Goal: Task Accomplishment & Management: Manage account settings

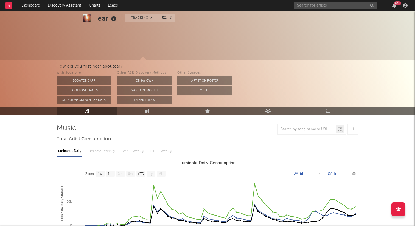
select select "1w"
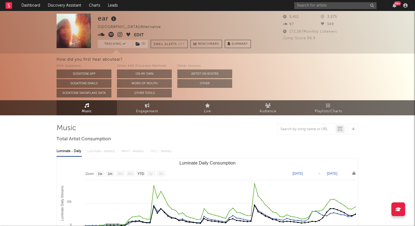
click at [119, 34] on icon at bounding box center [120, 34] width 5 height 5
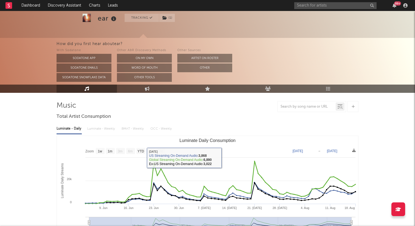
scroll to position [20, 0]
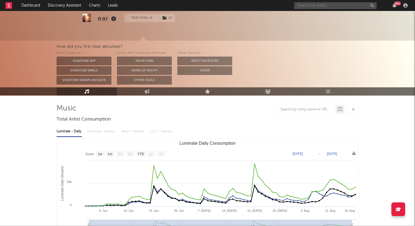
click at [318, 5] on input "text" at bounding box center [335, 5] width 82 height 7
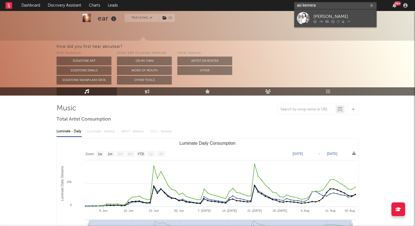
type input "asi kemera"
click at [310, 18] on link "Asi Kemera" at bounding box center [335, 18] width 82 height 18
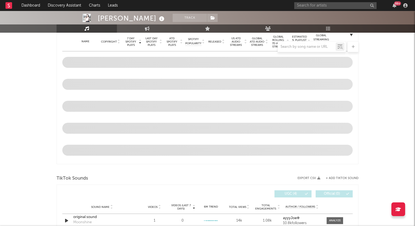
select select "6m"
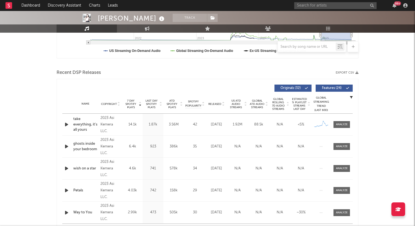
scroll to position [160, 0]
click at [348, 122] on span at bounding box center [342, 125] width 16 height 7
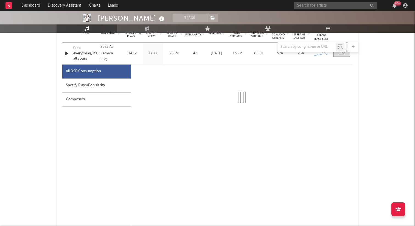
select select "6m"
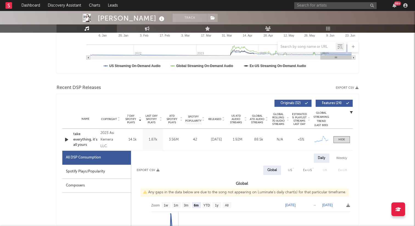
scroll to position [129, 0]
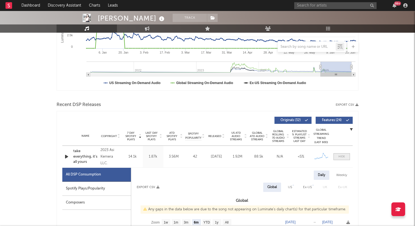
click at [335, 155] on span at bounding box center [342, 156] width 16 height 7
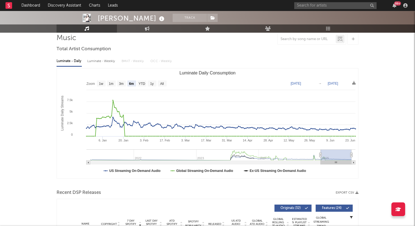
scroll to position [0, 0]
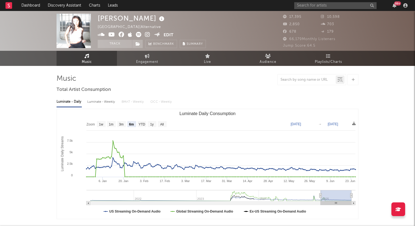
click at [149, 35] on icon at bounding box center [147, 34] width 5 height 5
click at [169, 34] on button "Edit" at bounding box center [169, 35] width 10 height 7
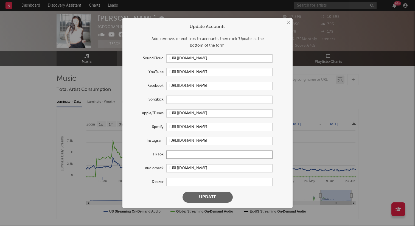
click at [174, 154] on input "text" at bounding box center [219, 155] width 106 height 8
paste input "https://www.tiktok.com/@asikemera"
click at [183, 192] on button "Update" at bounding box center [208, 197] width 50 height 11
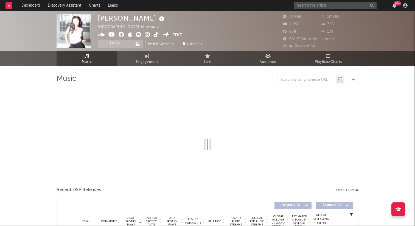
type input "https://www.tiktok.com/share/user/6747332855620666374"
select select "6m"
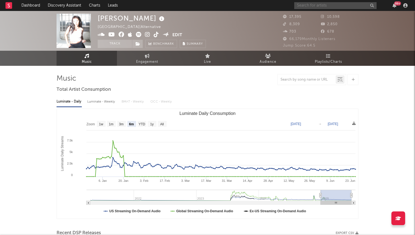
click at [305, 6] on input "text" at bounding box center [335, 5] width 82 height 7
type input "teenage cowboy"
click at [371, 7] on button "button" at bounding box center [372, 5] width 4 height 5
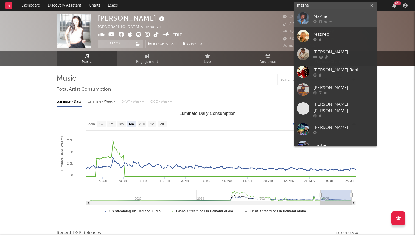
type input "mazhe"
click at [302, 20] on div at bounding box center [303, 18] width 12 height 12
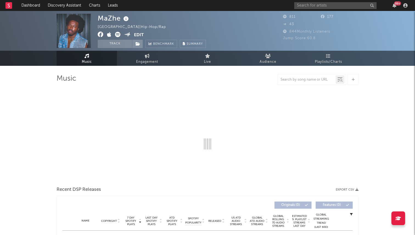
select select "6m"
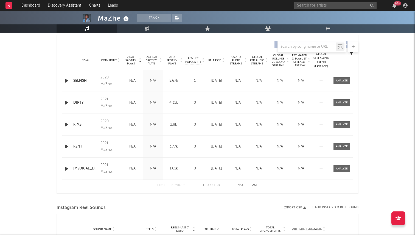
scroll to position [313, 0]
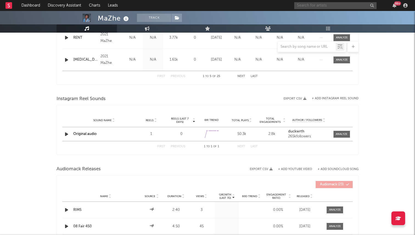
click at [310, 6] on input "text" at bounding box center [335, 5] width 82 height 7
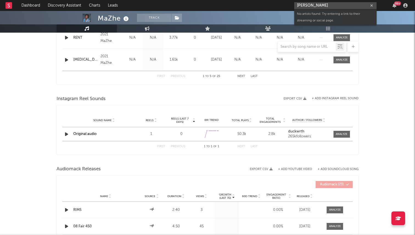
drag, startPoint x: 328, startPoint y: 6, endPoint x: 271, endPoint y: 5, distance: 56.3
click at [272, 5] on nav "Dashboard Discovery Assistant Charts Leads talley hummer 99 +" at bounding box center [207, 5] width 415 height 11
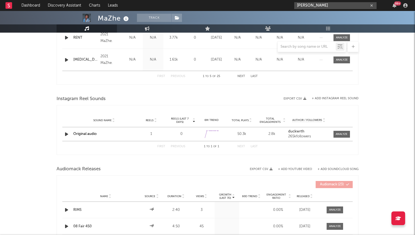
paste input "https://open.spotify.com/artist/6ohDdGn703O06KWtwaAapI"
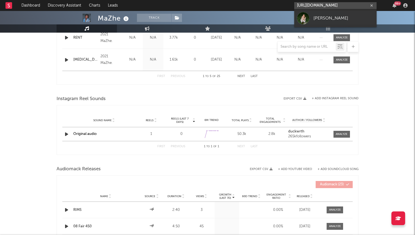
type input "https://open.spotify.com/artist/6ohDdGn703O06KWtwaAapI"
click at [309, 15] on div at bounding box center [303, 18] width 12 height 12
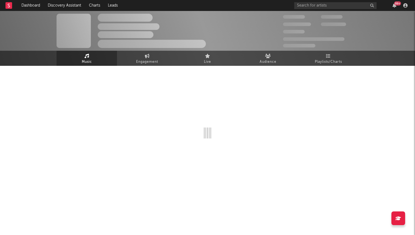
select select "1w"
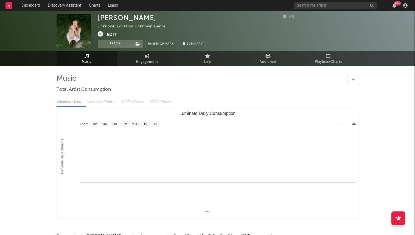
click at [111, 33] on button "Edit" at bounding box center [112, 34] width 10 height 7
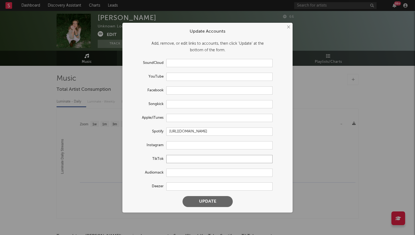
click at [176, 156] on input "text" at bounding box center [219, 159] width 106 height 8
paste input "https://www.tiktok.com/@talleyhummer"
type input "https://www.tiktok.com/@talleyhummer"
click at [200, 203] on button "Update" at bounding box center [208, 201] width 50 height 11
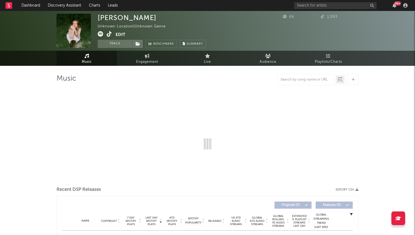
select select "1w"
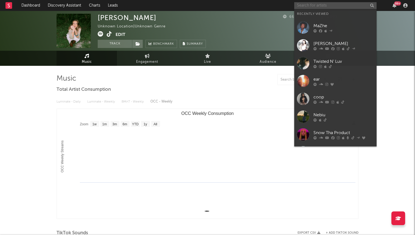
click at [319, 5] on input "text" at bounding box center [335, 5] width 82 height 7
click at [121, 34] on button "Edit" at bounding box center [121, 34] width 10 height 7
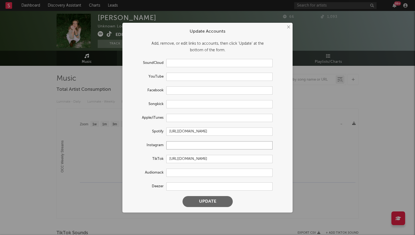
click at [177, 149] on input "text" at bounding box center [219, 145] width 106 height 8
paste input "https://www.instagram.com/talleyybugg/"
type input "https://www.instagram.com/talleyybugg/"
click at [206, 195] on form "Update Accounts Add, remove, or edit links to accounts, then click 'Update' at …" at bounding box center [207, 118] width 165 height 185
click at [210, 199] on button "Update" at bounding box center [208, 201] width 50 height 11
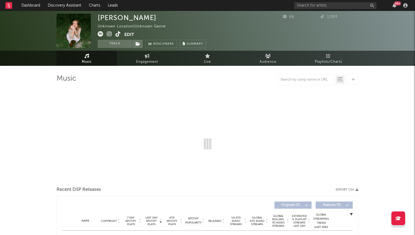
select select "1w"
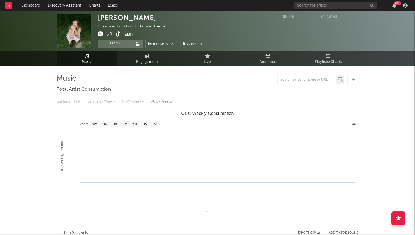
select select "1w"
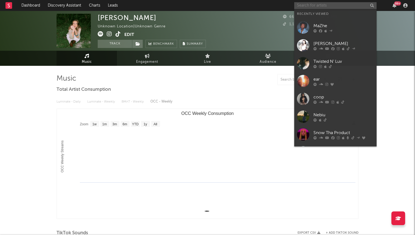
click at [309, 8] on input "text" at bounding box center [335, 5] width 82 height 7
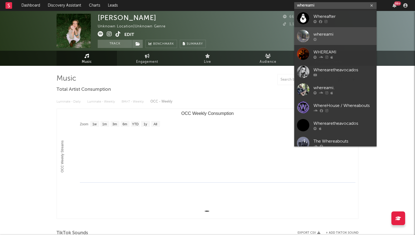
type input "whereami"
click at [302, 38] on div at bounding box center [303, 36] width 12 height 12
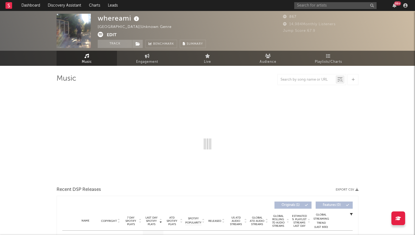
select select "1w"
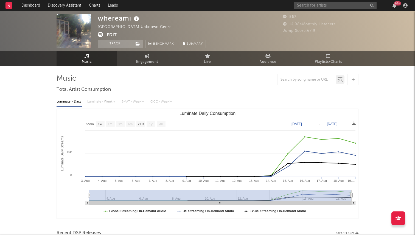
click at [112, 34] on button "Edit" at bounding box center [112, 35] width 10 height 7
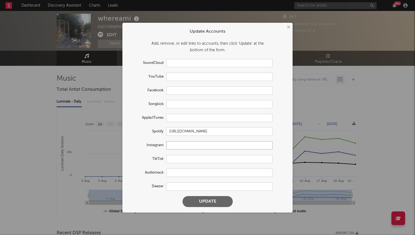
click at [176, 147] on input "text" at bounding box center [219, 145] width 106 height 8
paste input "https://www.instagram.com/_where.ami_"
type input "https://www.instagram.com/_where.ami_"
click at [201, 197] on button "Update" at bounding box center [208, 201] width 50 height 11
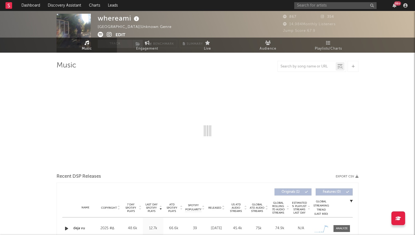
select select "1w"
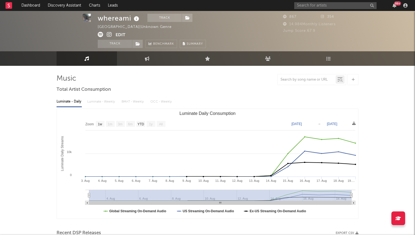
scroll to position [101, 0]
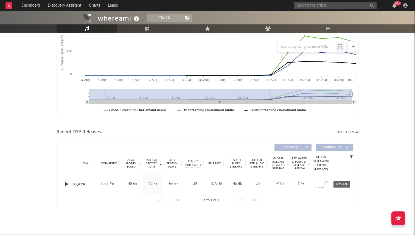
click at [108, 184] on div "2025 #∆" at bounding box center [111, 184] width 20 height 7
click at [82, 183] on div "deja vu" at bounding box center [85, 184] width 24 height 5
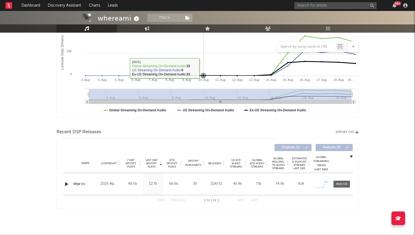
scroll to position [0, 0]
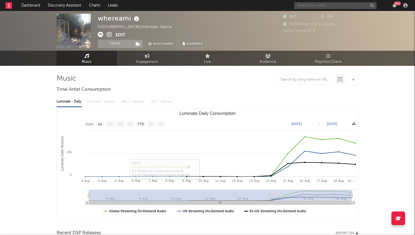
click at [313, 7] on input "text" at bounding box center [335, 5] width 82 height 7
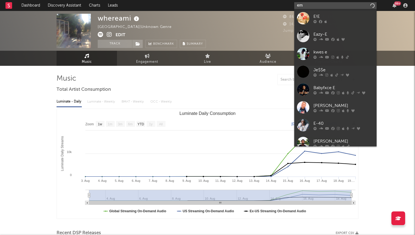
type input "e"
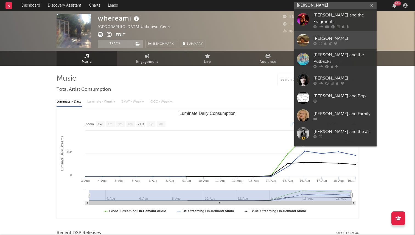
type input "emma ande"
click at [337, 36] on div "Emma Andersen" at bounding box center [344, 38] width 60 height 7
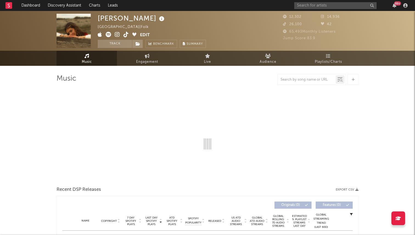
select select "6m"
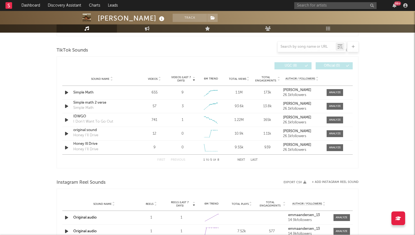
scroll to position [371, 0]
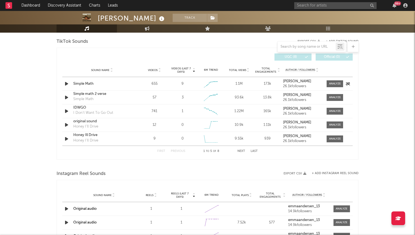
click at [66, 84] on icon "button" at bounding box center [67, 83] width 6 height 7
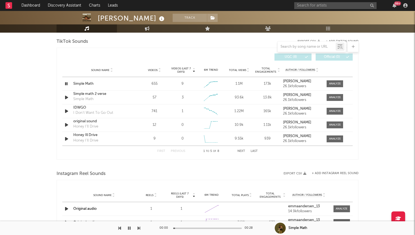
click at [238, 150] on button "Next" at bounding box center [242, 151] width 8 height 3
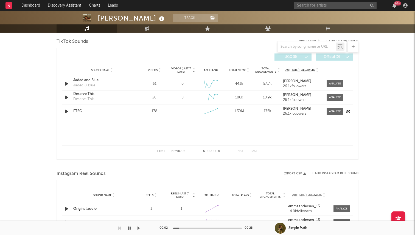
click at [69, 112] on icon "button" at bounding box center [67, 111] width 6 height 7
click at [318, 0] on div "99 +" at bounding box center [351, 5] width 115 height 11
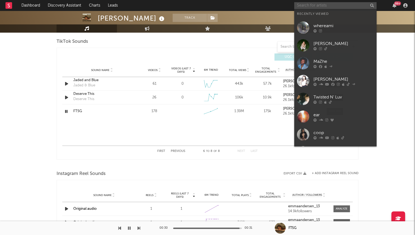
click at [317, 4] on input "text" at bounding box center [335, 5] width 82 height 7
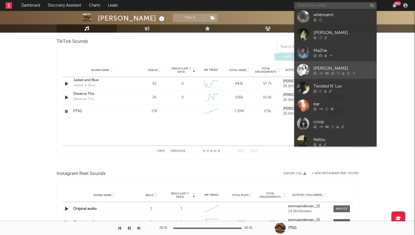
scroll to position [0, 0]
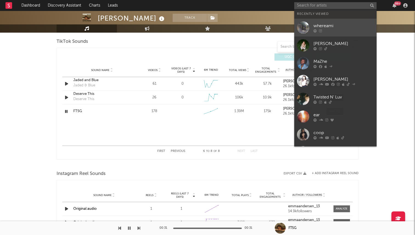
click at [334, 31] on div at bounding box center [344, 30] width 60 height 3
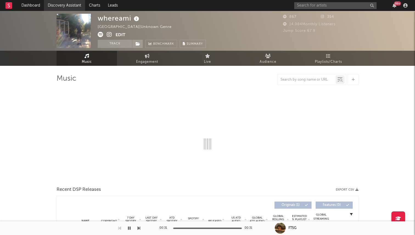
select select "1w"
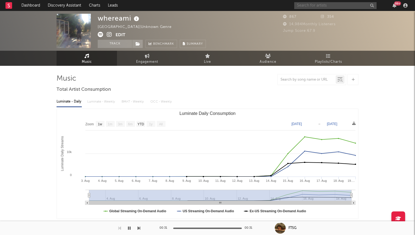
click at [308, 2] on input "text" at bounding box center [335, 5] width 82 height 7
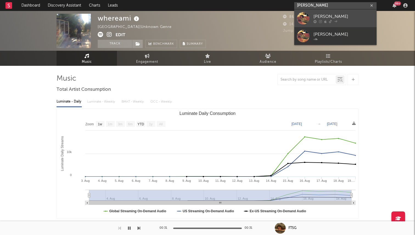
type input "jake minch"
click at [301, 22] on div at bounding box center [303, 18] width 12 height 12
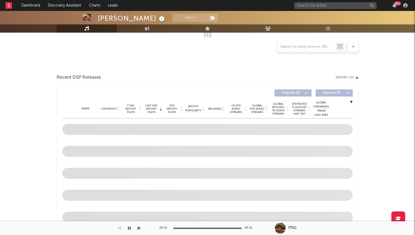
select select "6m"
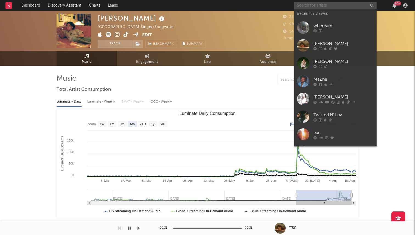
click at [325, 8] on input "text" at bounding box center [335, 5] width 82 height 7
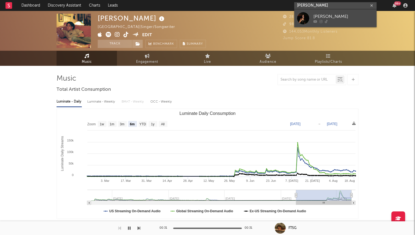
type input "haley picardi"
click at [318, 17] on div "hailey picardi" at bounding box center [344, 16] width 60 height 7
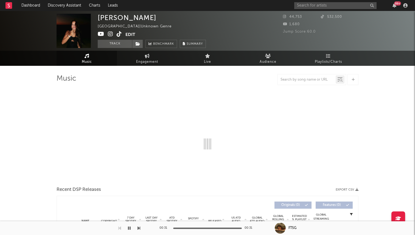
select select "1w"
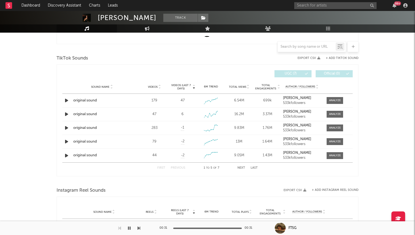
scroll to position [173, 0]
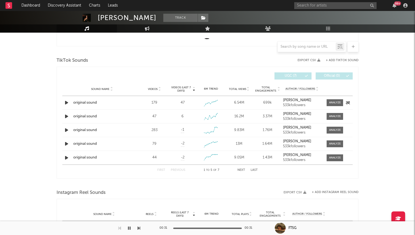
click at [90, 103] on div "original sound" at bounding box center [101, 102] width 57 height 5
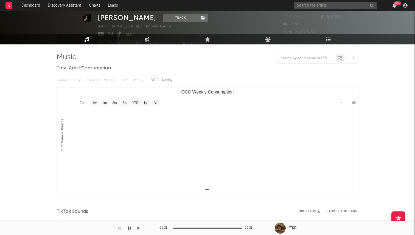
scroll to position [0, 0]
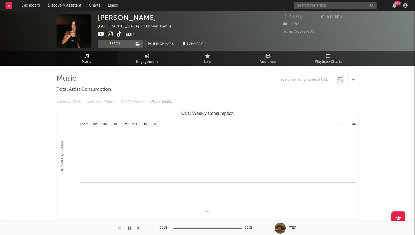
click at [325, 10] on div "99 +" at bounding box center [351, 5] width 115 height 11
click at [322, 8] on input "text" at bounding box center [335, 5] width 82 height 7
type input "emma ander"
drag, startPoint x: 332, startPoint y: 3, endPoint x: 292, endPoint y: 4, distance: 39.8
click at [292, 4] on nav "Dashboard Discovery Assistant Charts Leads emma ander 99 +" at bounding box center [207, 5] width 415 height 11
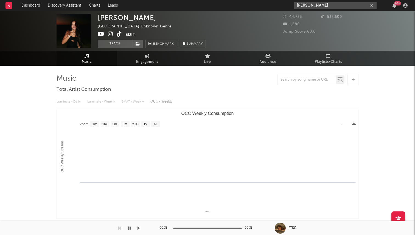
drag, startPoint x: 328, startPoint y: 2, endPoint x: 313, endPoint y: 2, distance: 14.8
click at [313, 2] on input "emma ander" at bounding box center [335, 5] width 82 height 7
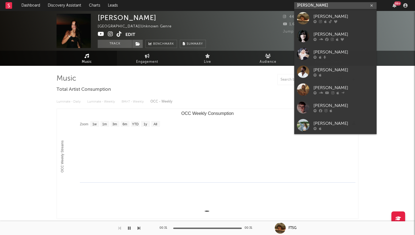
drag, startPoint x: 323, startPoint y: 5, endPoint x: 283, endPoint y: 5, distance: 39.8
click at [283, 5] on nav "Dashboard Discovery Assistant Charts Leads emma ander 99 +" at bounding box center [207, 5] width 415 height 11
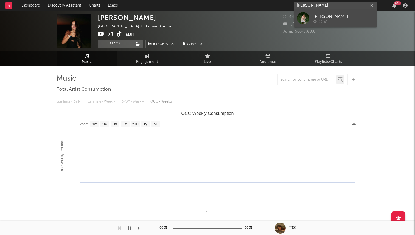
type input "talley humm"
click at [319, 19] on div "Talley Hummer" at bounding box center [344, 16] width 60 height 7
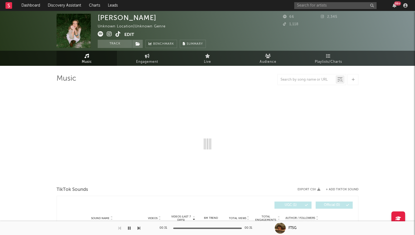
select select "1w"
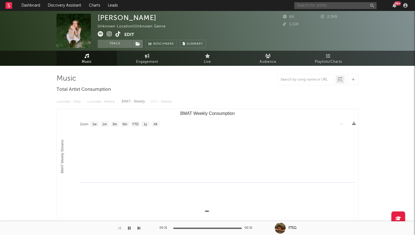
click at [299, 5] on input "text" at bounding box center [335, 5] width 82 height 7
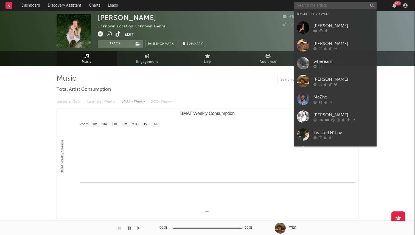
paste input "https://open.spotify.com/artist/7lVBH2nQlHcpcU4RiY7izm"
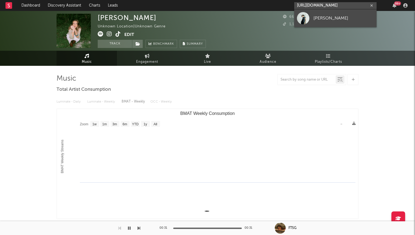
type input "https://open.spotify.com/artist/7lVBH2nQlHcpcU4RiY7izm"
click at [306, 21] on div at bounding box center [303, 18] width 12 height 12
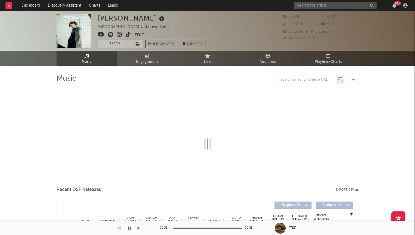
select select "6m"
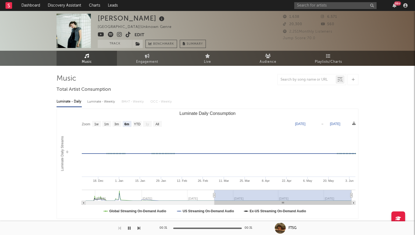
click at [129, 32] on icon at bounding box center [128, 34] width 5 height 5
click at [319, 8] on input "text" at bounding box center [335, 5] width 82 height 7
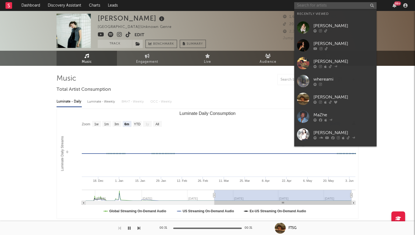
paste input "https://open.spotify.com/artist/59bzGvKWNwalsyer84z5HK"
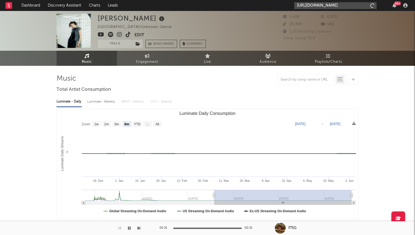
scroll to position [0, 34]
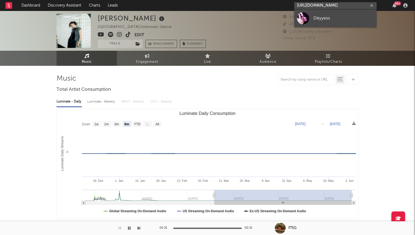
type input "https://open.spotify.com/artist/59bzGvKWNwalsyer84z5HK"
click at [318, 21] on div "Déyyess" at bounding box center [344, 18] width 60 height 7
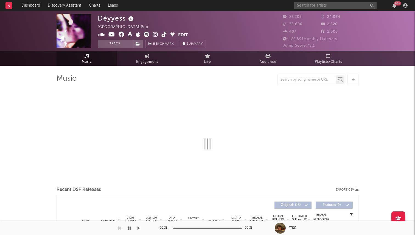
select select "6m"
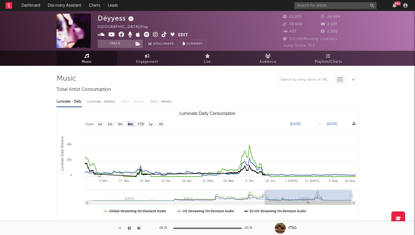
click at [163, 36] on icon at bounding box center [164, 34] width 5 height 5
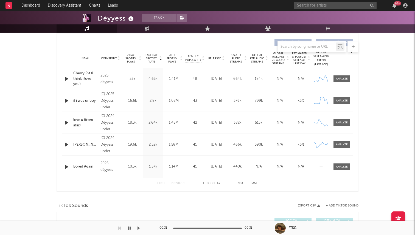
scroll to position [183, 0]
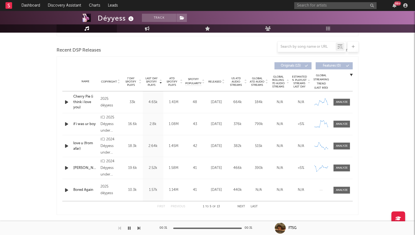
click at [218, 80] on span "Released" at bounding box center [214, 81] width 13 height 3
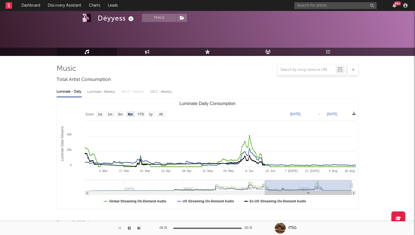
scroll to position [0, 0]
